Goal: Information Seeking & Learning: Learn about a topic

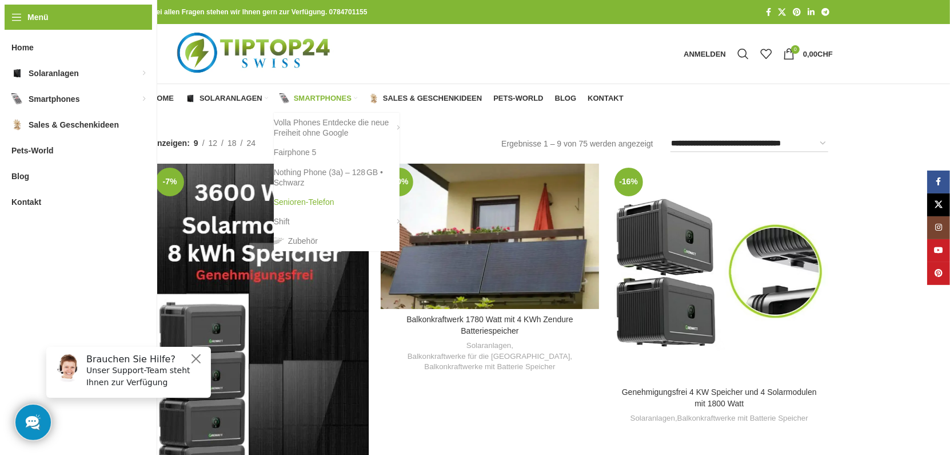
click at [306, 197] on link "Senioren-Telefon" at bounding box center [337, 201] width 126 height 19
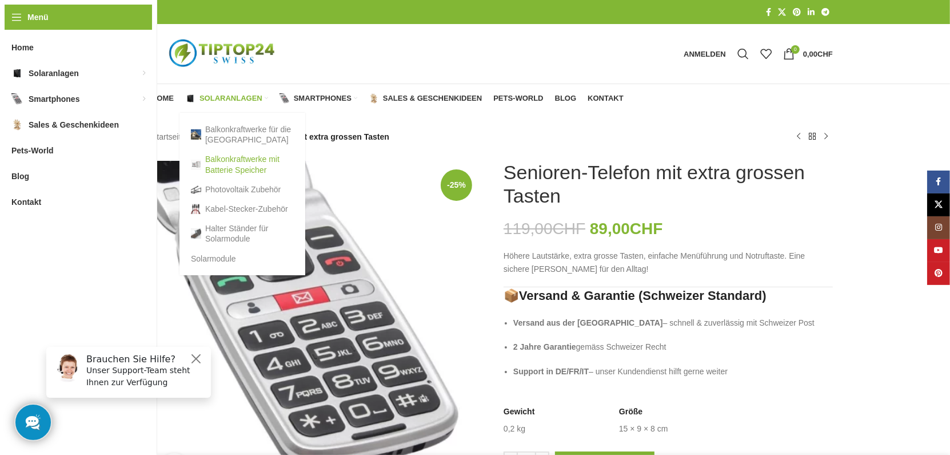
click at [220, 167] on link "Balkonkraftwerke mit Batterie Speicher" at bounding box center [242, 164] width 103 height 30
